Goal: Transaction & Acquisition: Purchase product/service

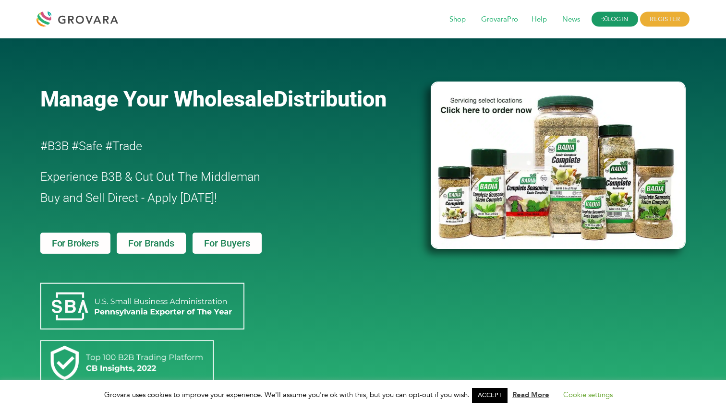
click at [618, 24] on link "LOGIN" at bounding box center [614, 19] width 47 height 15
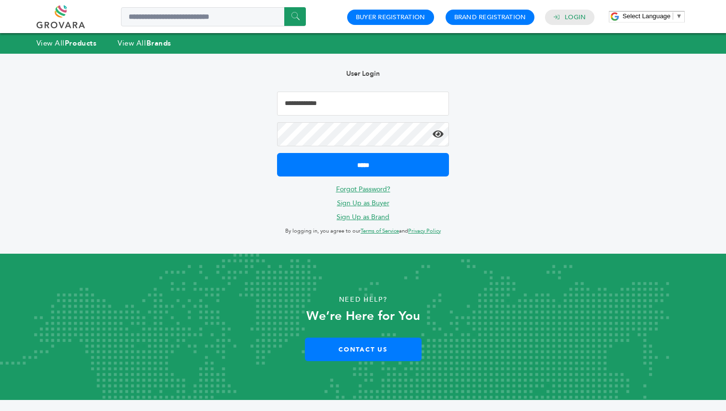
click at [331, 112] on input "Email Address" at bounding box center [363, 104] width 172 height 24
type input "**********"
click at [277, 153] on input "*****" at bounding box center [363, 165] width 172 height 24
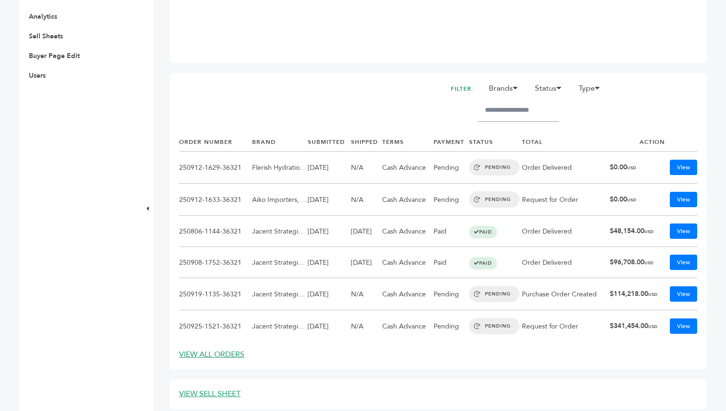
scroll to position [346, 0]
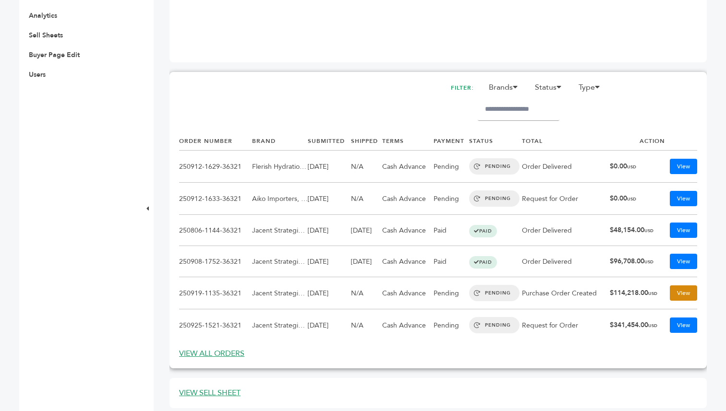
click at [673, 294] on link "View" at bounding box center [683, 293] width 27 height 15
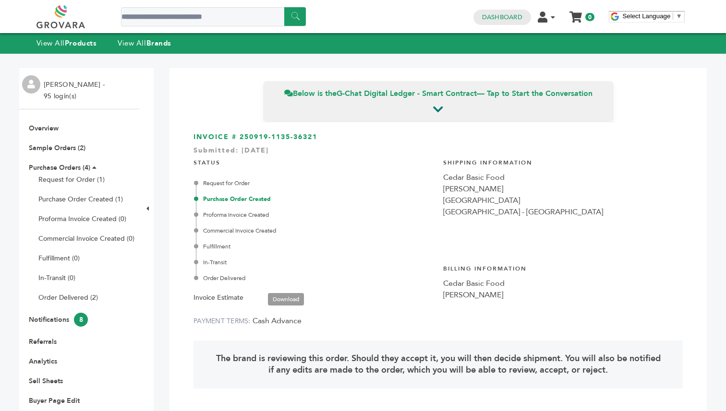
click at [86, 36] on div "View All Products View All Brands" at bounding box center [363, 43] width 726 height 20
click at [80, 45] on strong "Products" at bounding box center [81, 43] width 32 height 10
click at [73, 28] on link at bounding box center [71, 16] width 70 height 23
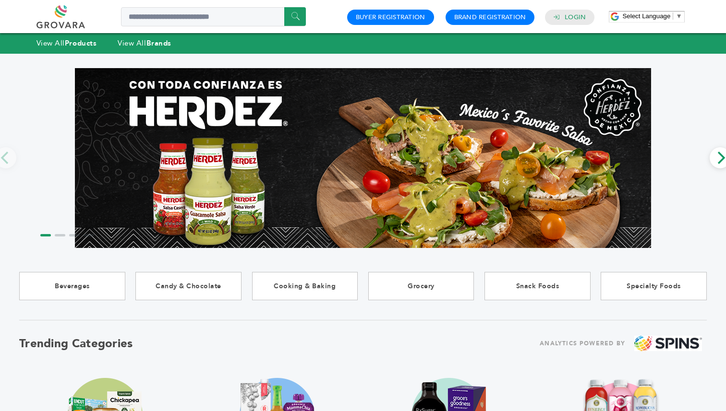
click at [55, 50] on div "View All Products View All Brands" at bounding box center [363, 43] width 726 height 20
click at [55, 44] on link "View All Products" at bounding box center [66, 43] width 60 height 10
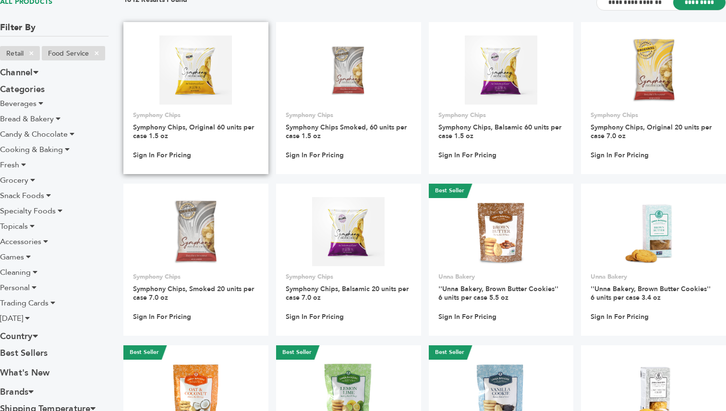
scroll to position [96, 0]
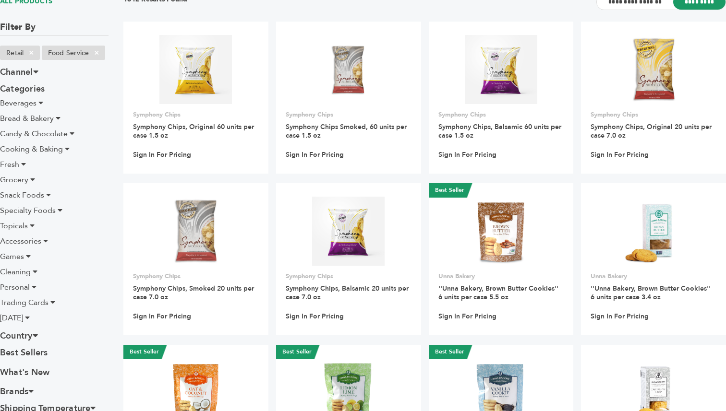
click at [32, 301] on span "Trading Cards" at bounding box center [24, 303] width 48 height 11
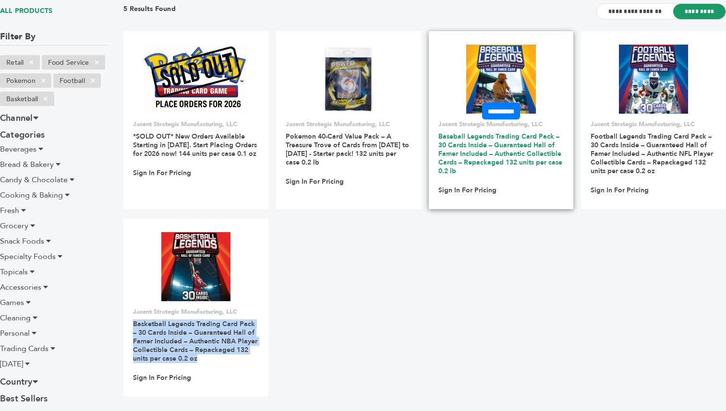
scroll to position [86, 0]
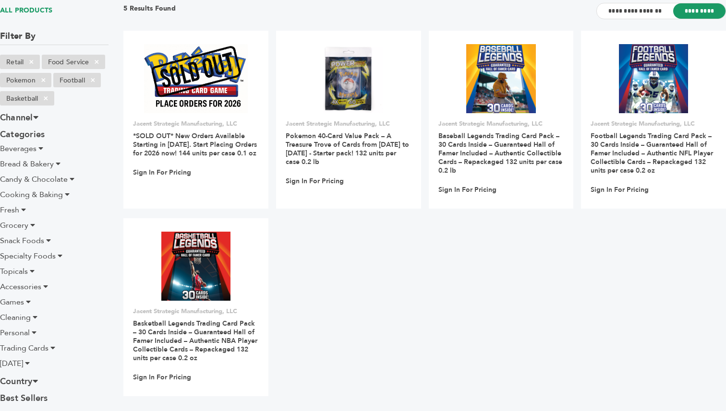
click at [443, 241] on ul "**********" at bounding box center [424, 218] width 602 height 375
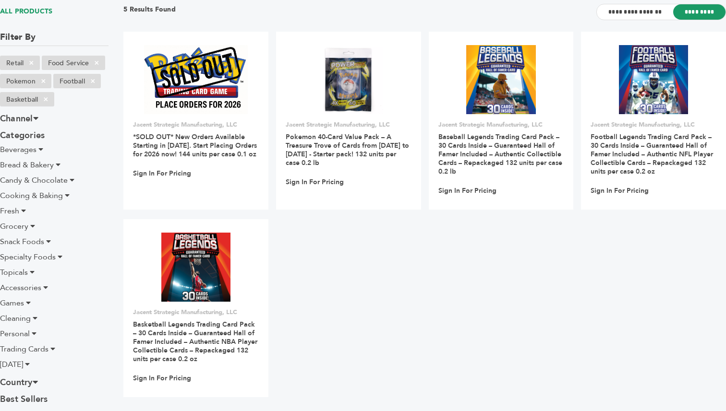
scroll to position [72, 0]
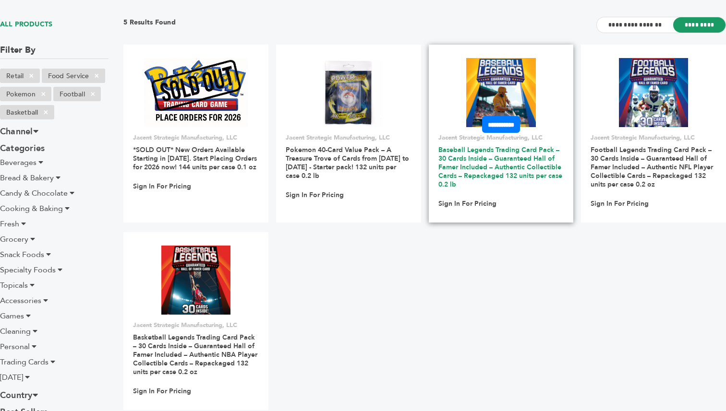
click at [470, 156] on link "Baseball Legends Trading Card Pack – 30 Cards Inside – Guaranteed Hall of Famer…" at bounding box center [500, 167] width 124 height 44
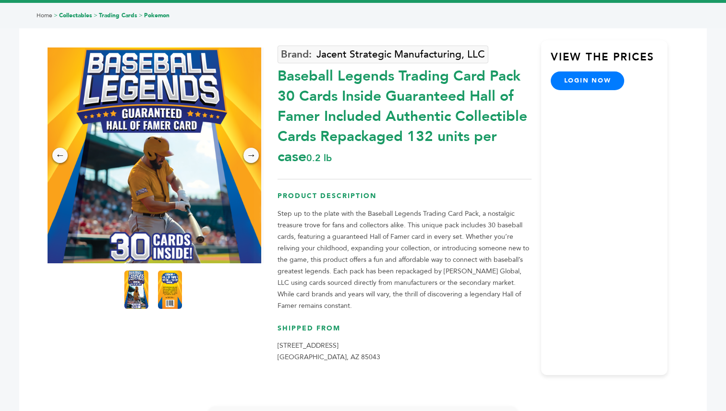
scroll to position [51, 0]
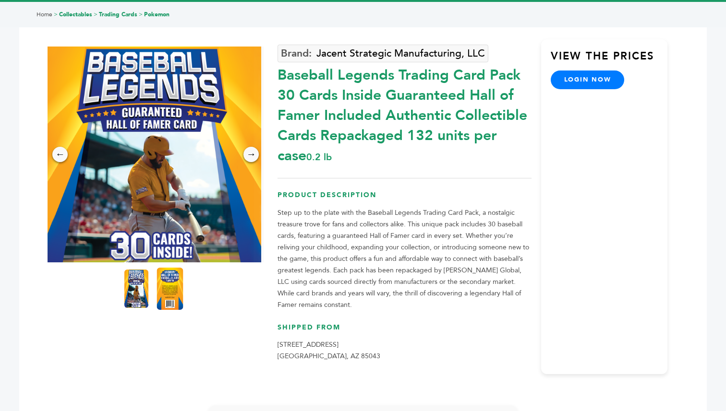
click at [172, 292] on img at bounding box center [170, 289] width 26 height 42
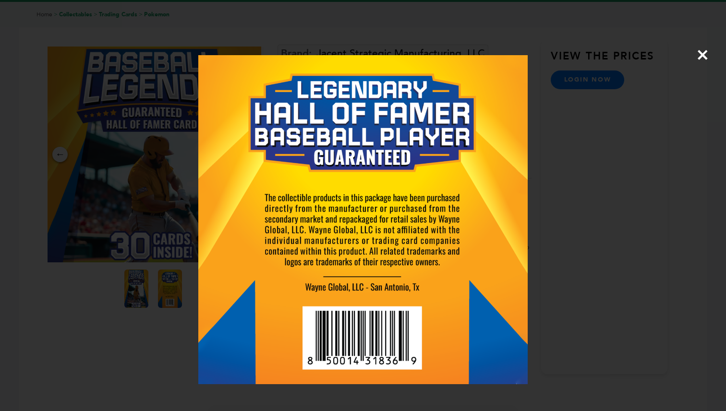
click at [629, 149] on div "×" at bounding box center [363, 205] width 726 height 411
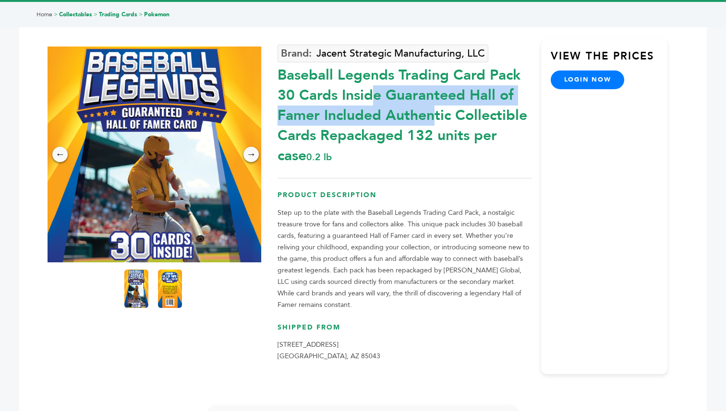
drag, startPoint x: 278, startPoint y: 72, endPoint x: 338, endPoint y: 97, distance: 65.0
click at [338, 97] on div "Baseball Legends Trading Card Pack 30 Cards Inside Guaranteed Hall of Famer Inc…" at bounding box center [403, 113] width 253 height 106
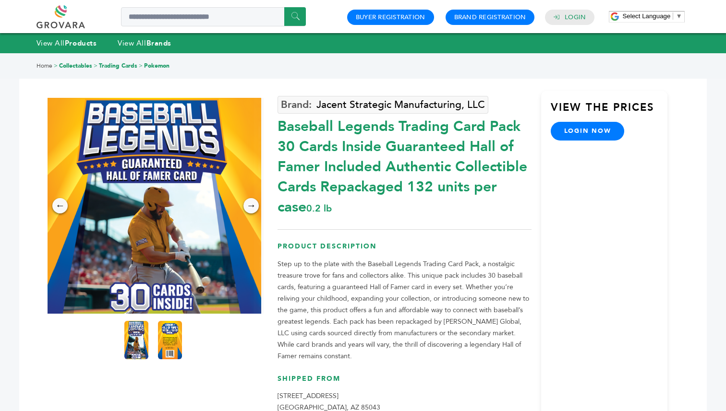
click at [567, 26] on div "0 0 Buyer Registration Brand Registration Login" at bounding box center [470, 16] width 257 height 23
click at [567, 20] on link "Login" at bounding box center [575, 17] width 21 height 9
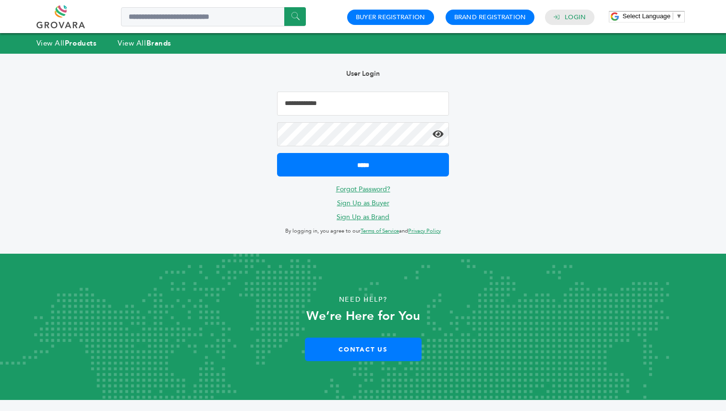
click at [357, 98] on input "Email Address" at bounding box center [363, 104] width 172 height 24
type input "**********"
click at [368, 148] on form "**********" at bounding box center [363, 134] width 172 height 85
click at [277, 153] on input "*****" at bounding box center [363, 165] width 172 height 24
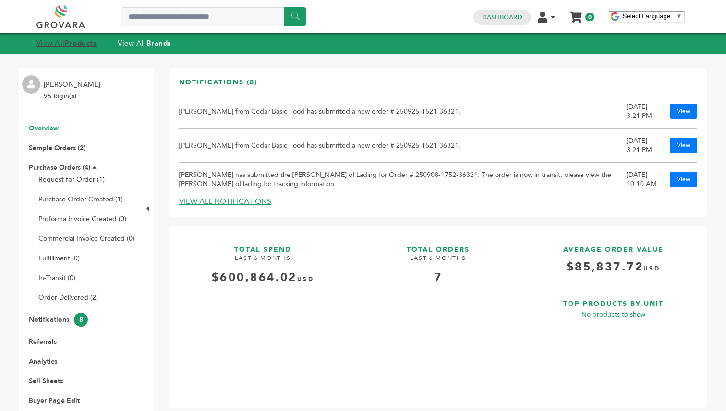
click at [84, 44] on strong "Products" at bounding box center [81, 43] width 32 height 10
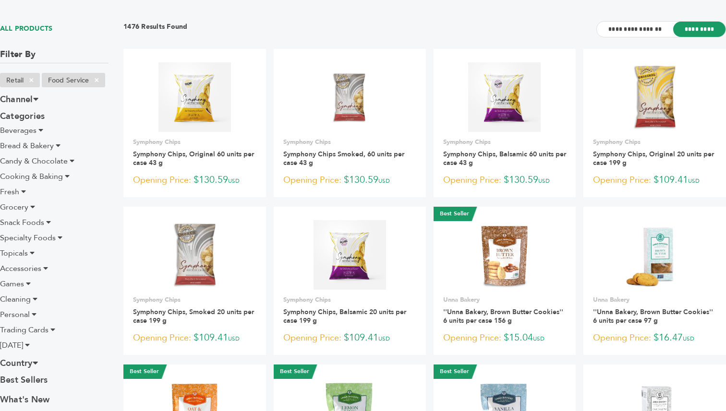
scroll to position [110, 0]
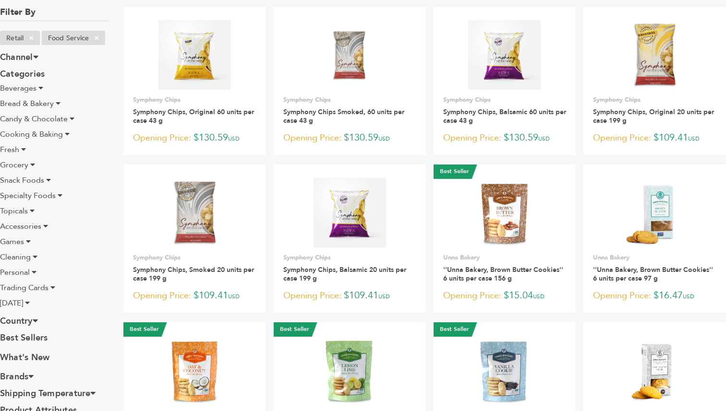
click at [33, 289] on span "Trading Cards" at bounding box center [24, 288] width 48 height 11
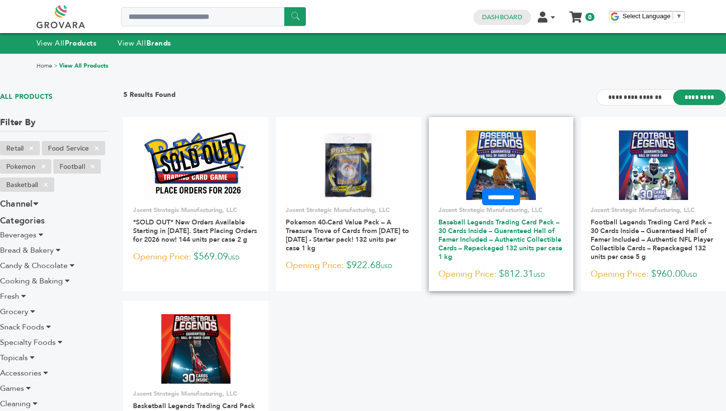
click at [512, 228] on link "Baseball Legends Trading Card Pack – 30 Cards Inside – Guaranteed Hall of Famer…" at bounding box center [500, 240] width 124 height 44
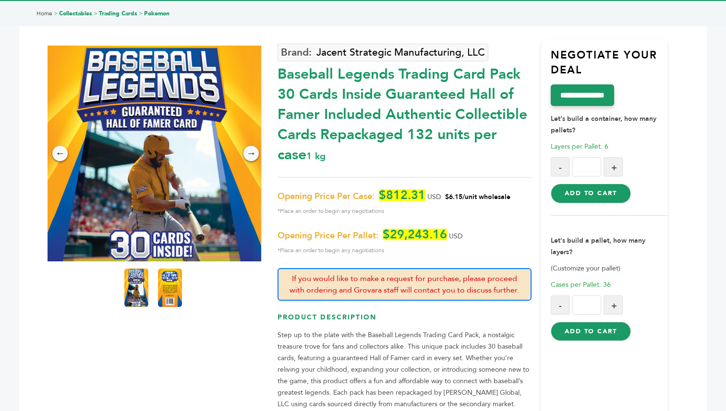
scroll to position [53, 0]
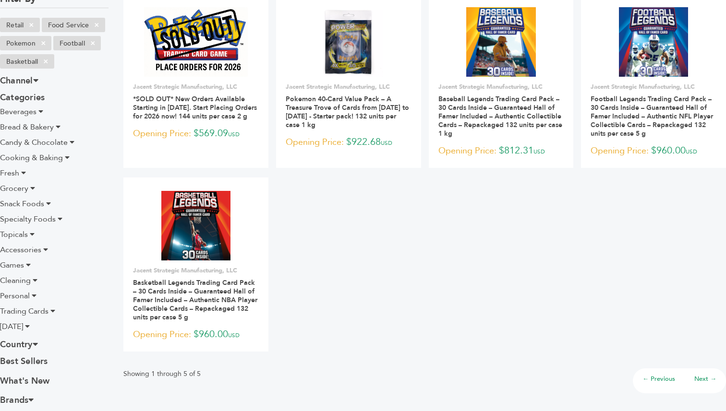
scroll to position [125, 0]
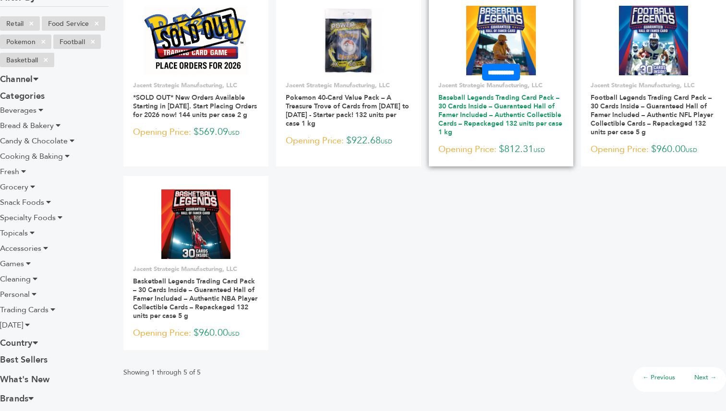
click at [518, 111] on link "Baseball Legends Trading Card Pack – 30 Cards Inside – Guaranteed Hall of Famer…" at bounding box center [500, 115] width 124 height 44
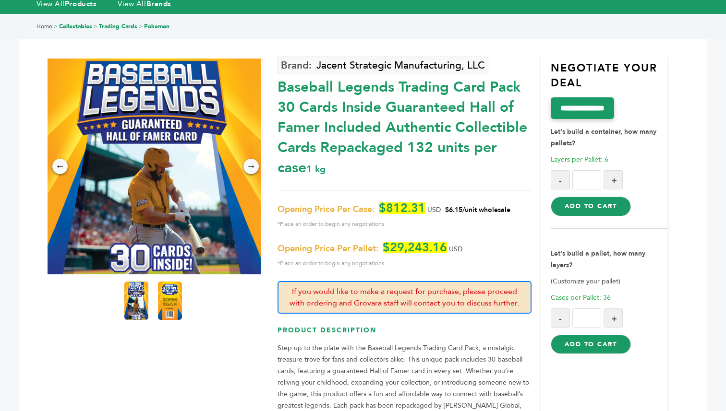
scroll to position [42, 0]
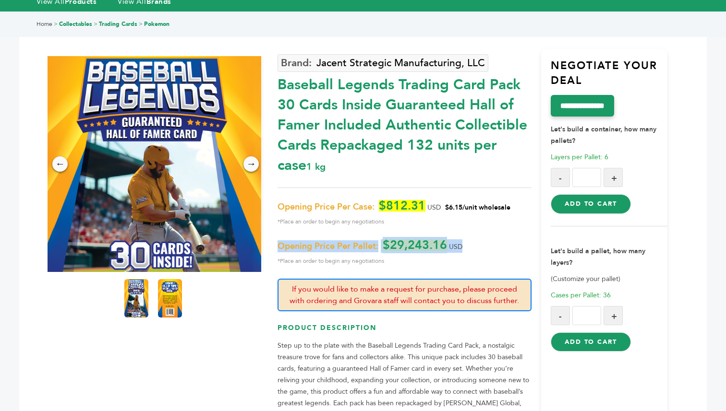
drag, startPoint x: 469, startPoint y: 248, endPoint x: 383, endPoint y: 239, distance: 86.8
click at [383, 240] on p "Opening Price Per Pallet: $29,243.16 USD *Place an order to begin any negotiati…" at bounding box center [403, 253] width 253 height 27
click at [512, 236] on div "Opening Price Per Case: $812.31 USD $6.15/unit wholesale *Place an order to beg…" at bounding box center [403, 233] width 253 height 67
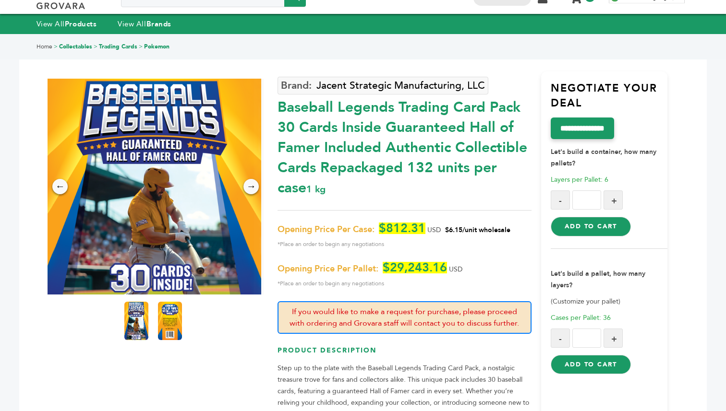
scroll to position [18, 0]
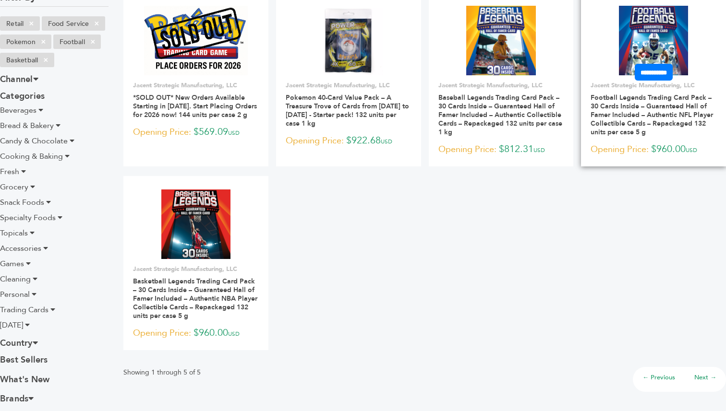
click at [661, 53] on img at bounding box center [654, 41] width 70 height 70
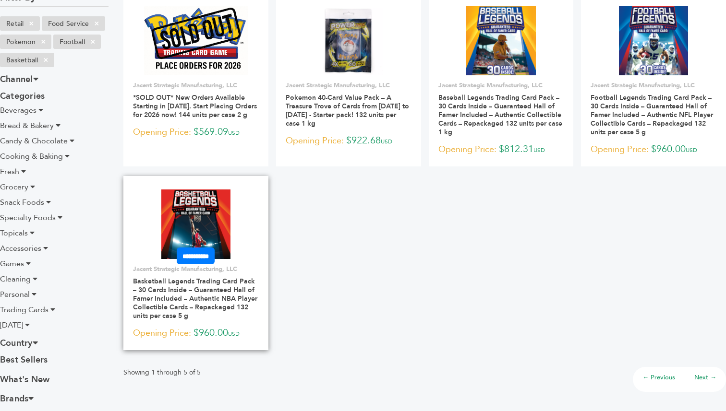
click at [213, 213] on img at bounding box center [196, 225] width 70 height 70
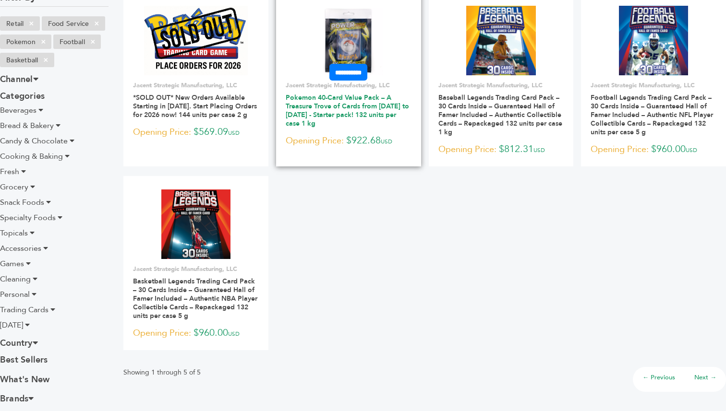
click at [353, 108] on link "Pokemon 40-Card Value Pack – A Treasure Trove of Cards from 1996 to 2024 - Star…" at bounding box center [347, 110] width 123 height 35
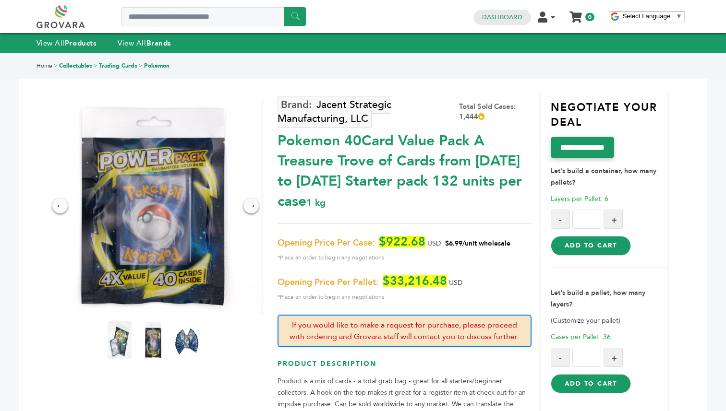
click at [404, 17] on div "****** 0 0 Dashboard Edit Account Order Management Sign Out My Cart Your cart i…" at bounding box center [362, 16] width 653 height 23
click at [66, 41] on strong "Products" at bounding box center [81, 43] width 32 height 10
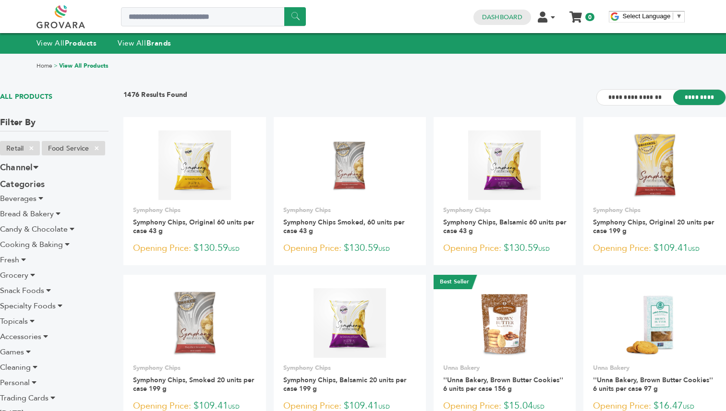
click at [515, 27] on div "0 0 Dashboard Edit Account Order Management Sign Out My Cart Your cart is empty…" at bounding box center [534, 16] width 131 height 23
click at [517, 18] on link "Dashboard" at bounding box center [502, 17] width 40 height 9
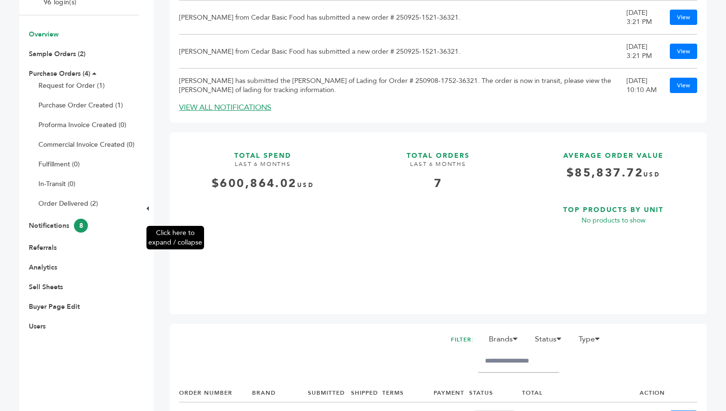
scroll to position [80, 0]
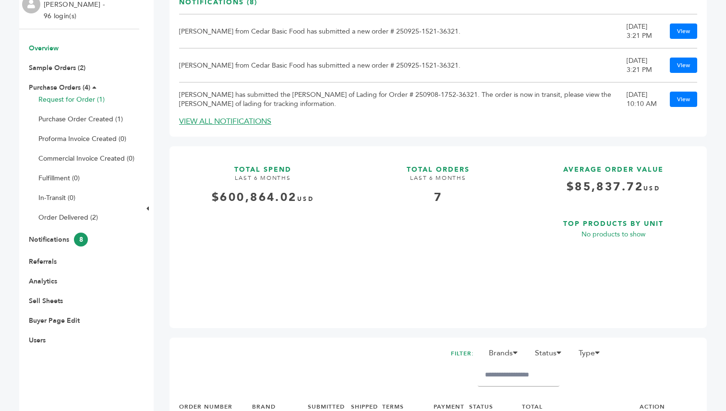
click at [73, 100] on link "Request for Order (1)" at bounding box center [71, 99] width 66 height 9
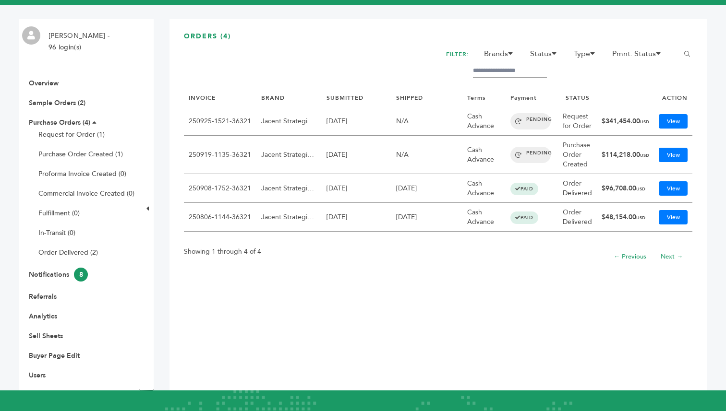
scroll to position [60, 0]
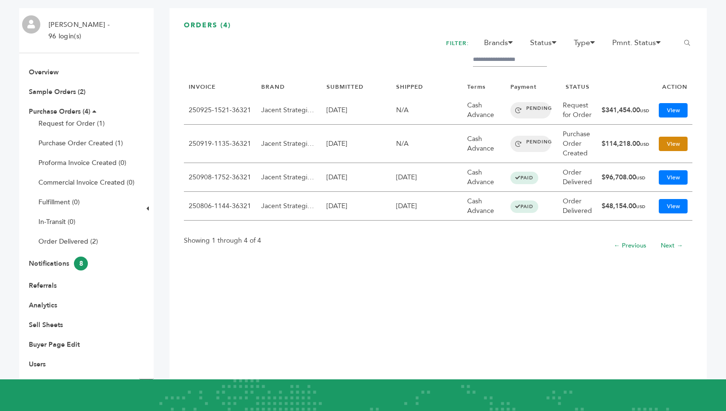
click at [671, 148] on link "View" at bounding box center [673, 144] width 29 height 14
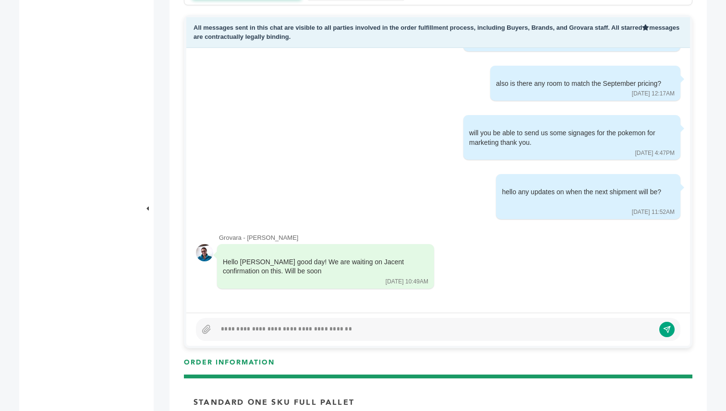
scroll to position [473, 0]
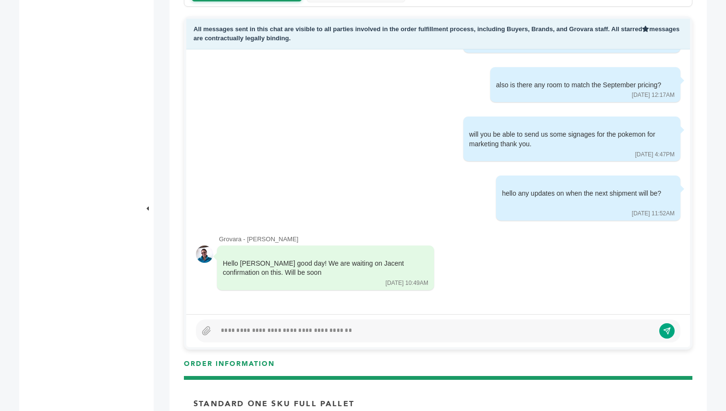
click at [58, 61] on div "[PERSON_NAME] - 96 login(s) Overview Sample Orders (2) Purchase Orders (4) Requ…" at bounding box center [79, 196] width 120 height 1202
